Goal: Information Seeking & Learning: Learn about a topic

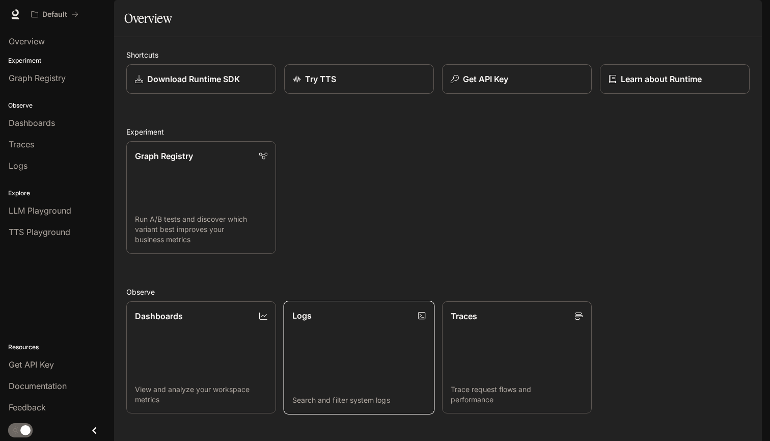
scroll to position [181, 0]
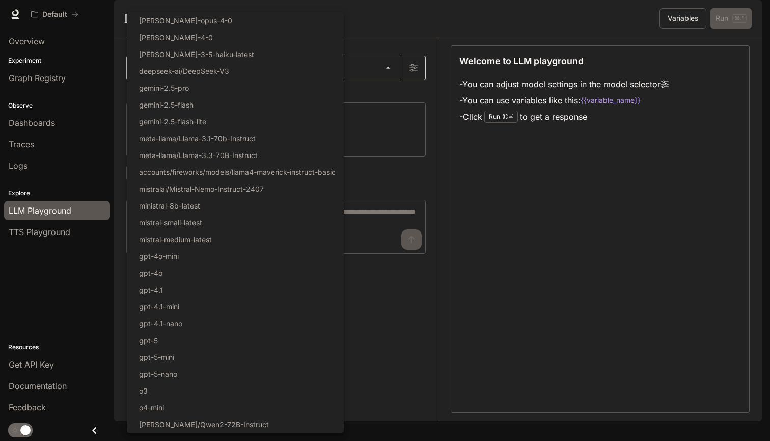
click at [284, 100] on body "Skip to main content Default Documentation Documentation Portal Overview Experi…" at bounding box center [385, 220] width 770 height 441
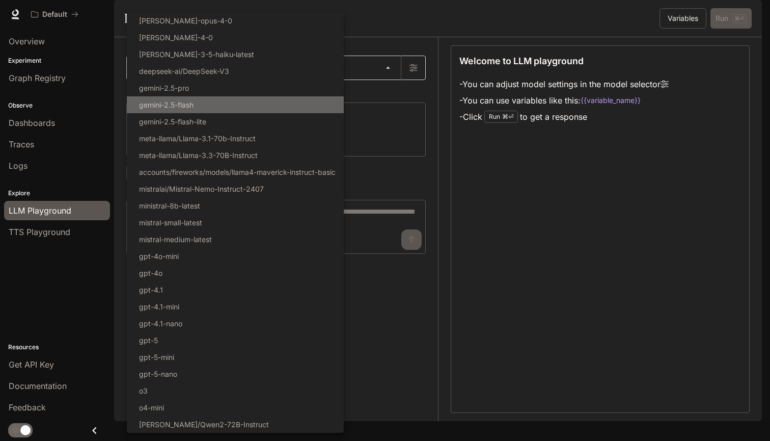
click at [284, 100] on li "gemini-2.5-flash" at bounding box center [235, 104] width 217 height 17
type input "**********"
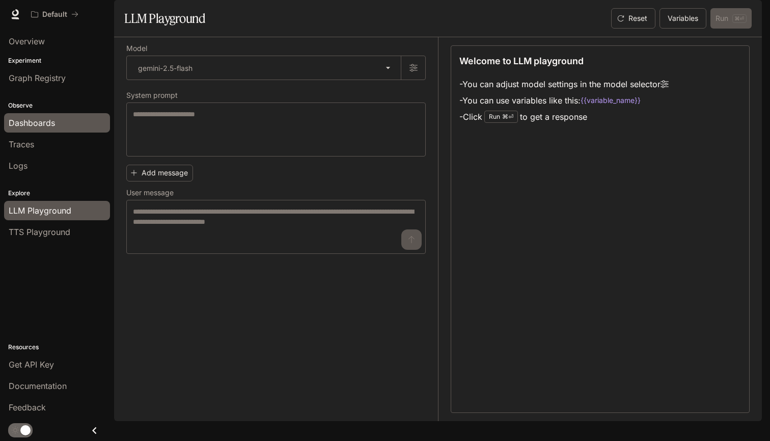
click at [28, 125] on span "Dashboards" at bounding box center [32, 123] width 46 height 12
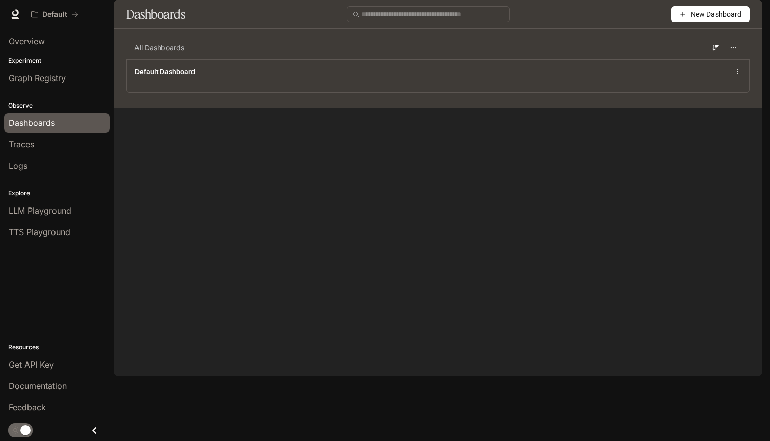
click at [709, 20] on span "New Dashboard" at bounding box center [716, 14] width 51 height 11
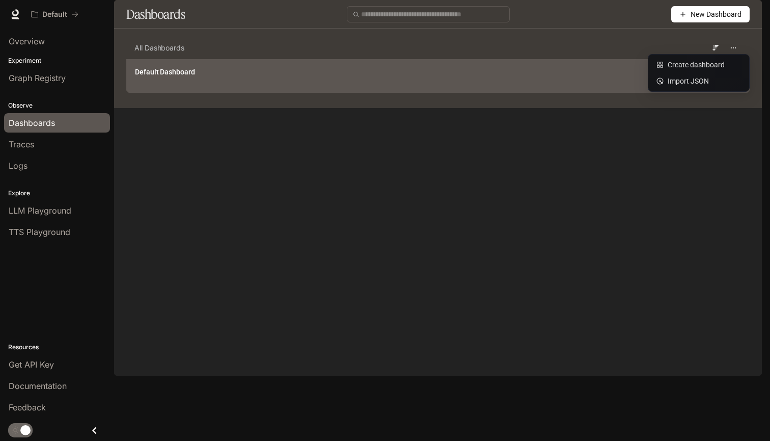
click at [303, 108] on main "Dashboards New Dashboard All Dashboards Default Dashboard" at bounding box center [438, 54] width 648 height 108
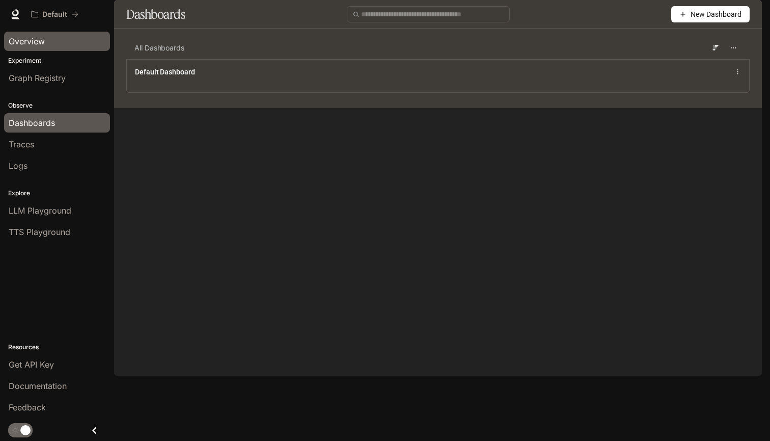
click at [41, 45] on span "Overview" at bounding box center [27, 41] width 36 height 12
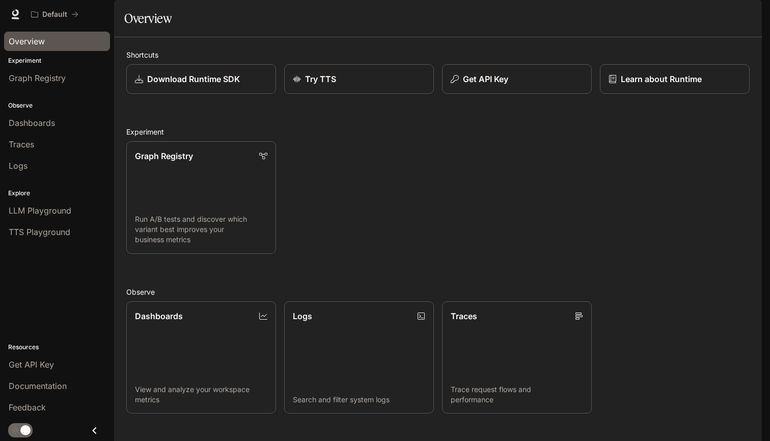
scroll to position [7, 0]
click at [622, 85] on p "Learn about Runtime" at bounding box center [661, 79] width 82 height 12
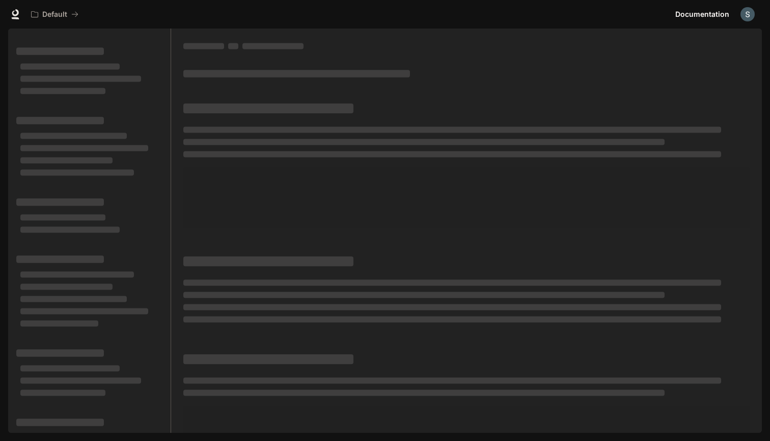
click at [592, 41] on div at bounding box center [466, 46] width 566 height 10
